Goal: Task Accomplishment & Management: Manage account settings

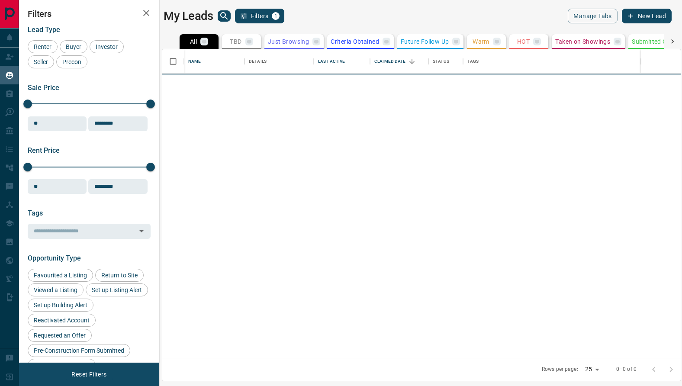
scroll to position [309, 518]
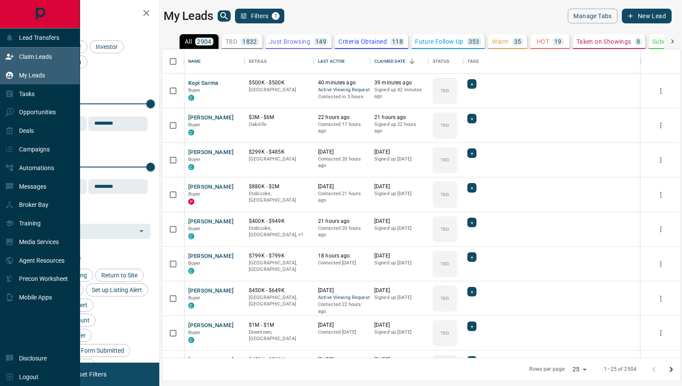
click at [17, 57] on div "Claim Leads" at bounding box center [28, 57] width 47 height 14
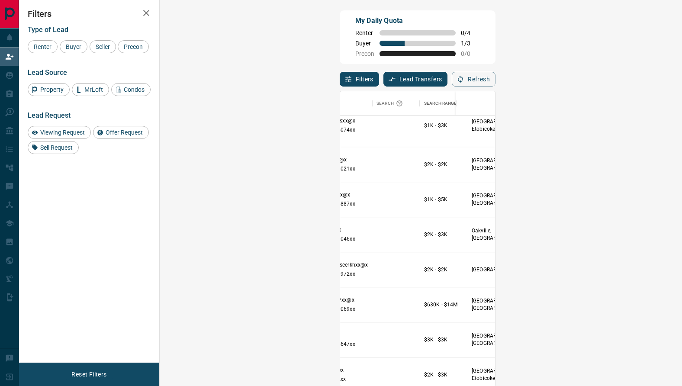
scroll to position [537, 0]
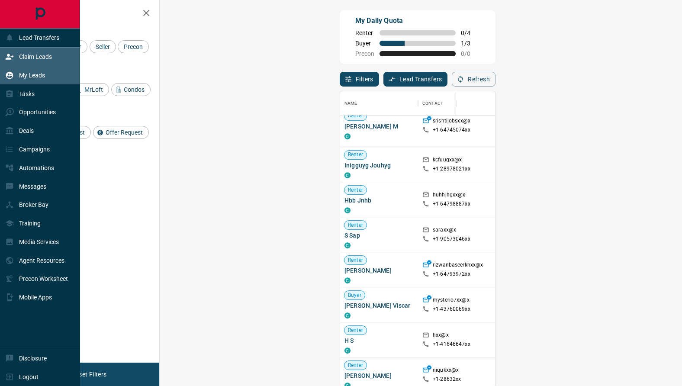
click at [39, 74] on p "My Leads" at bounding box center [32, 75] width 26 height 7
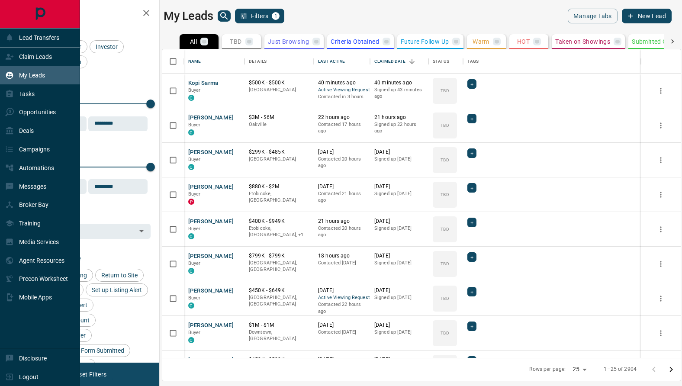
scroll to position [309, 518]
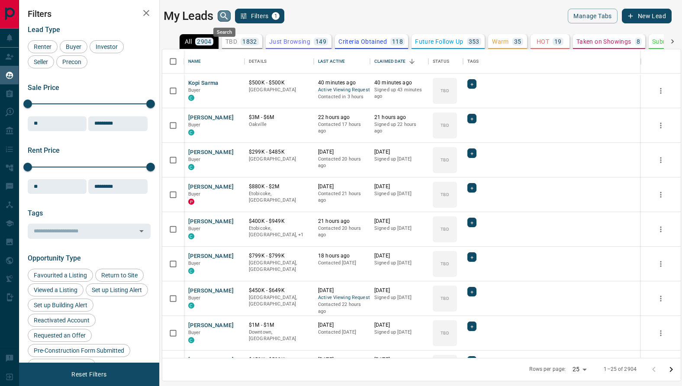
click at [228, 17] on icon "search button" at bounding box center [224, 16] width 10 height 10
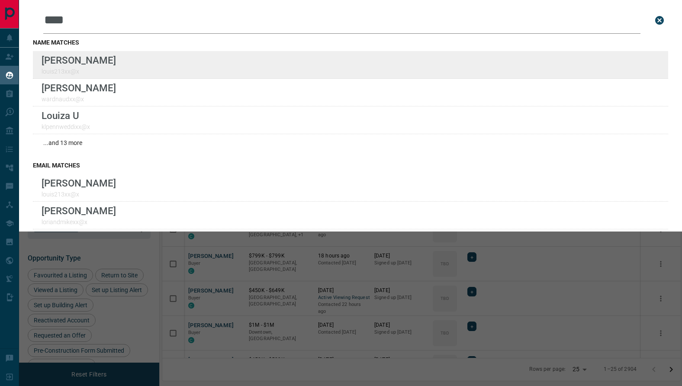
type input "****"
click at [0, 0] on div "Lead Transfers Claim Leads My Leads Tasks Opportunities Deals Campaigns Automat…" at bounding box center [341, 187] width 682 height 375
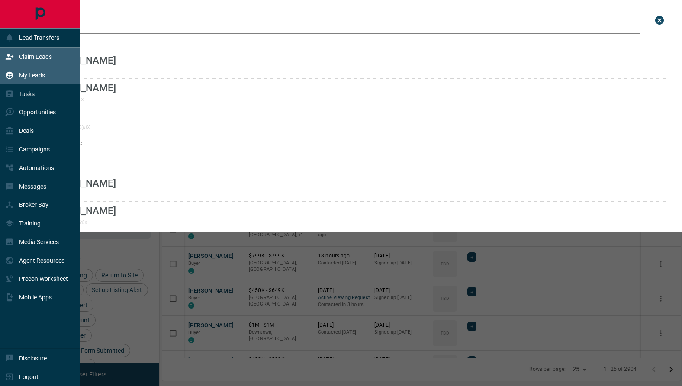
click at [36, 57] on p "Claim Leads" at bounding box center [35, 56] width 33 height 7
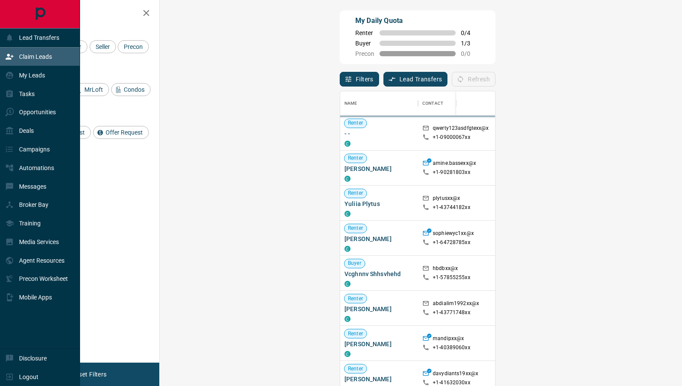
scroll to position [295, 504]
